Goal: Information Seeking & Learning: Check status

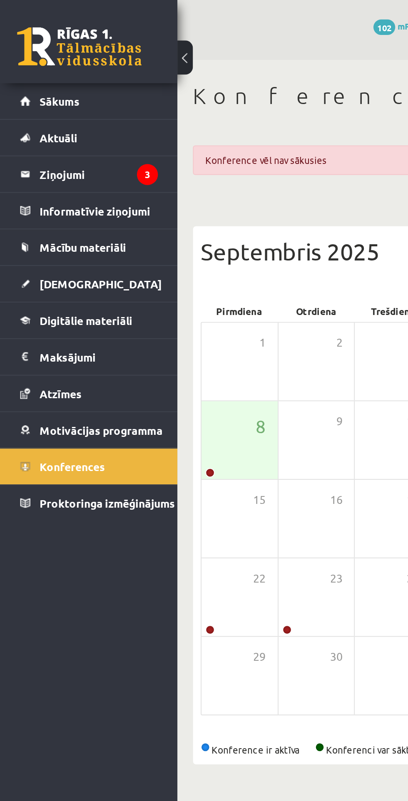
click at [37, 84] on legend "Ziņojumi 3" at bounding box center [52, 93] width 63 height 19
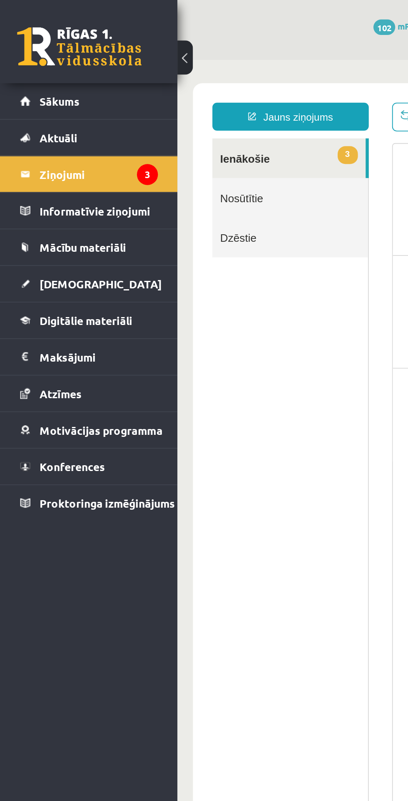
click at [31, 147] on link "[DEMOGRAPHIC_DATA]" at bounding box center [48, 151] width 74 height 19
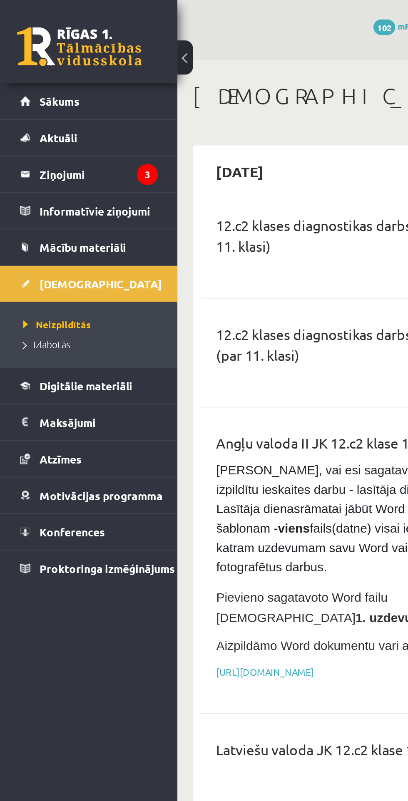
click at [37, 100] on legend "Ziņojumi 3" at bounding box center [52, 93] width 63 height 19
